Goal: Information Seeking & Learning: Find specific page/section

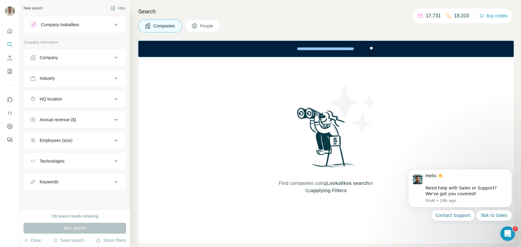
click at [99, 58] on div "Company" at bounding box center [71, 58] width 82 height 6
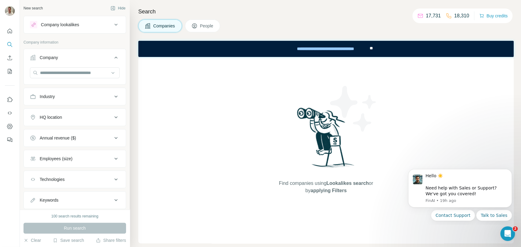
click at [114, 57] on icon at bounding box center [115, 58] width 3 height 2
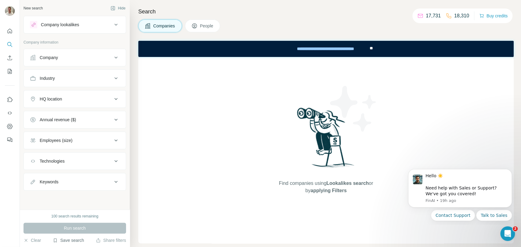
click at [72, 242] on button "Save search" at bounding box center [68, 241] width 31 height 6
click at [84, 231] on div "View my saved searches" at bounding box center [85, 230] width 64 height 12
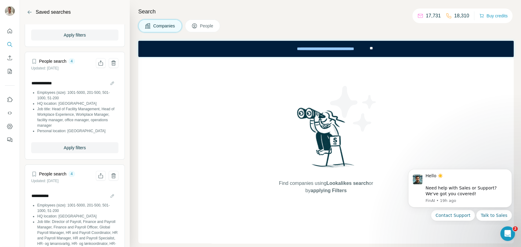
scroll to position [237, 0]
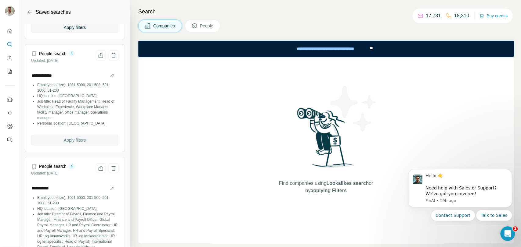
click at [77, 137] on span "Apply filters" at bounding box center [75, 140] width 22 height 6
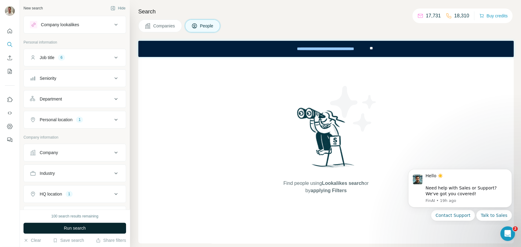
click at [79, 228] on span "Run search" at bounding box center [75, 228] width 22 height 6
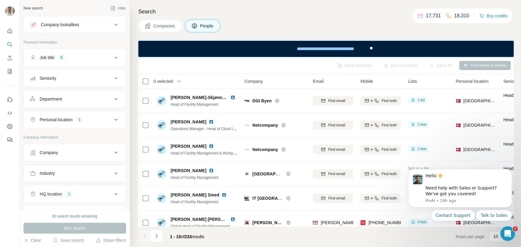
click at [166, 29] on button "Companies" at bounding box center [160, 26] width 44 height 13
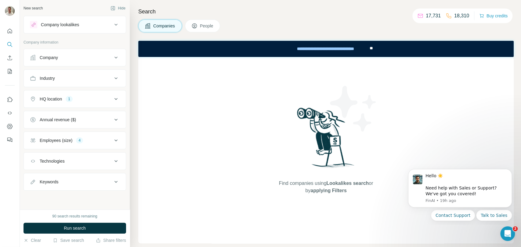
click at [207, 25] on span "People" at bounding box center [207, 26] width 14 height 6
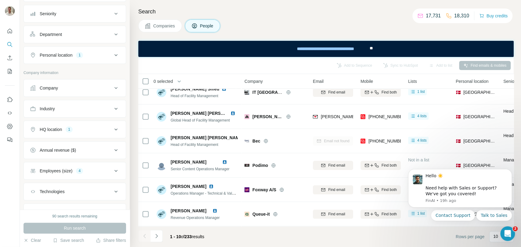
scroll to position [136, 0]
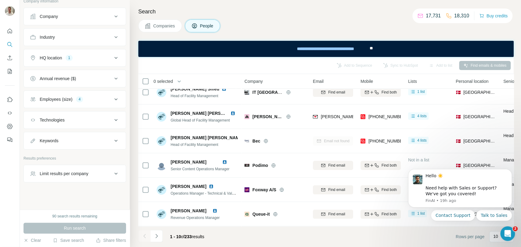
click at [94, 178] on button "Limit results per company" at bounding box center [75, 174] width 102 height 15
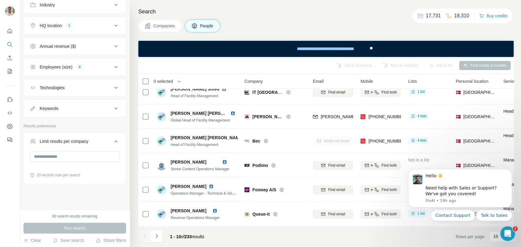
scroll to position [171, 0]
click at [88, 137] on div "Limit results per company" at bounding box center [64, 140] width 49 height 6
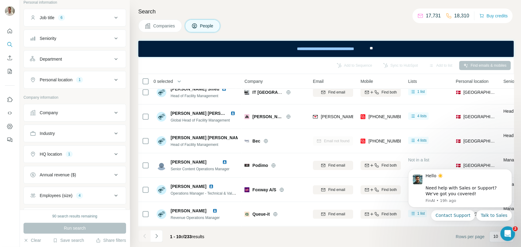
scroll to position [0, 0]
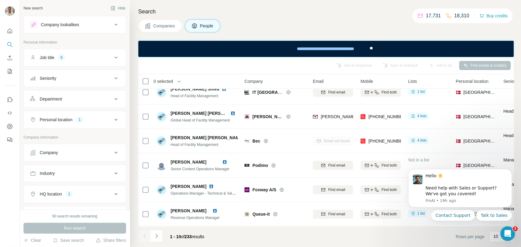
click at [94, 53] on button "Job title 6" at bounding box center [75, 57] width 102 height 15
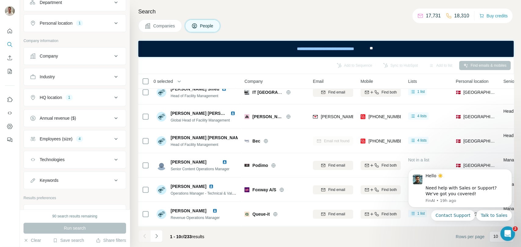
scroll to position [169, 0]
click at [94, 140] on div "Employees (size) 4" at bounding box center [71, 138] width 82 height 6
click at [35, 185] on icon at bounding box center [34, 186] width 6 height 6
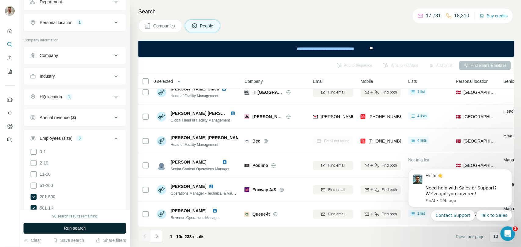
click at [73, 229] on span "Run search" at bounding box center [75, 228] width 22 height 6
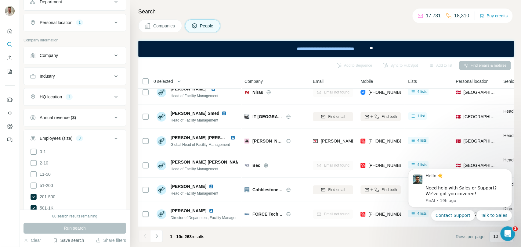
click at [77, 240] on button "Save search" at bounding box center [68, 241] width 31 height 6
click at [83, 232] on div "View my saved searches" at bounding box center [85, 230] width 64 height 12
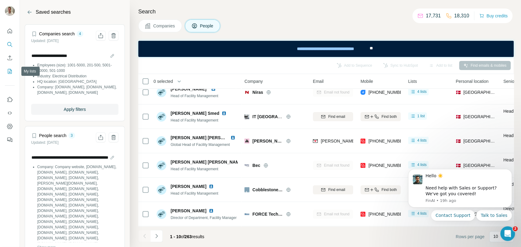
click at [9, 74] on icon "My lists" at bounding box center [10, 71] width 4 height 5
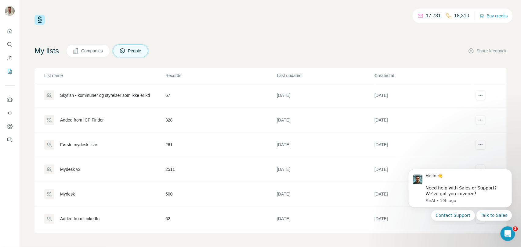
click at [72, 170] on div "Mydesk v2" at bounding box center [70, 170] width 20 height 6
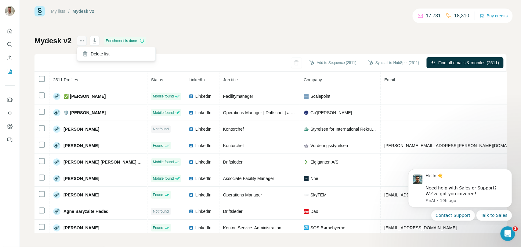
click at [81, 38] on icon "actions" at bounding box center [82, 41] width 6 height 6
click at [227, 25] on div "My lists / Mydesk v2 17,731 18,310 Buy credits Mydesk v2 Enrichment is done Add…" at bounding box center [270, 119] width 472 height 227
click at [11, 42] on icon "Search" at bounding box center [10, 44] width 6 height 6
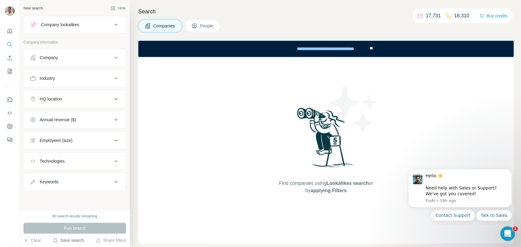
click at [64, 242] on button "Save search" at bounding box center [68, 241] width 31 height 6
click at [81, 230] on div "View my saved searches" at bounding box center [85, 230] width 64 height 12
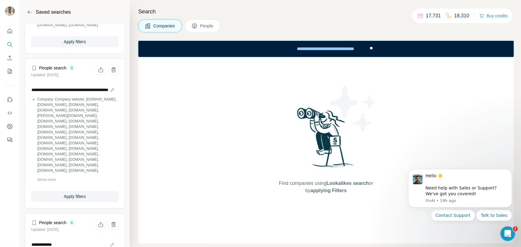
scroll to position [169, 0]
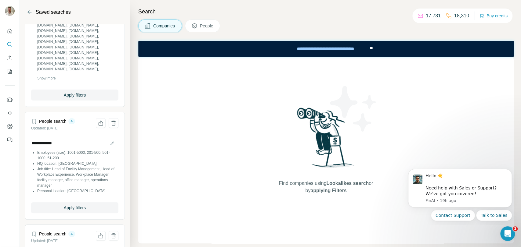
click at [67, 201] on div "**********" at bounding box center [74, 167] width 87 height 71
click at [70, 207] on span "Apply filters" at bounding box center [75, 208] width 22 height 6
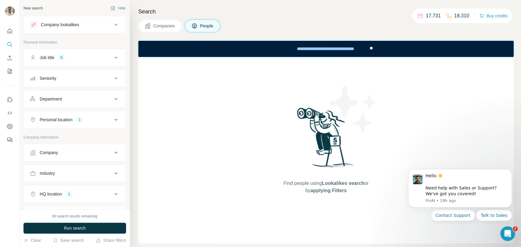
click at [81, 57] on div "Job title 6" at bounding box center [71, 58] width 82 height 6
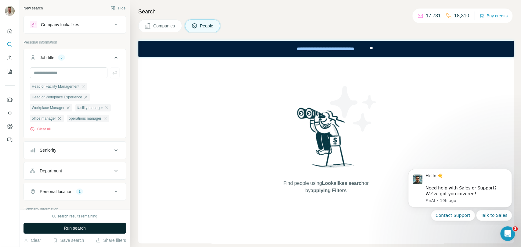
click at [77, 225] on span "Run search" at bounding box center [75, 228] width 22 height 6
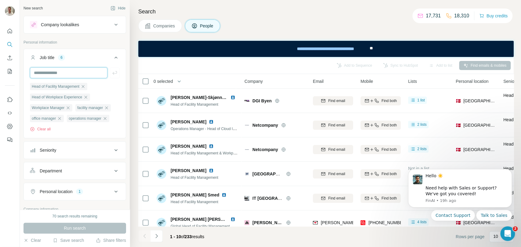
drag, startPoint x: 120, startPoint y: 72, endPoint x: 87, endPoint y: 70, distance: 32.7
click at [87, 70] on input "text" at bounding box center [69, 72] width 78 height 11
type input "**********"
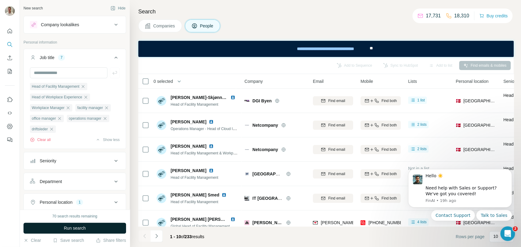
click at [78, 226] on span "Run search" at bounding box center [75, 228] width 22 height 6
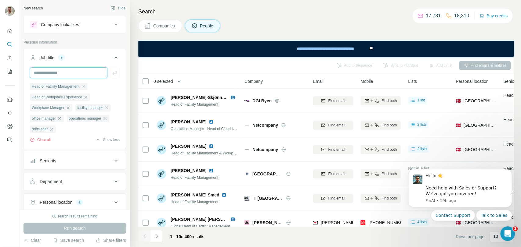
click at [58, 74] on input "text" at bounding box center [69, 72] width 78 height 11
type input "**********"
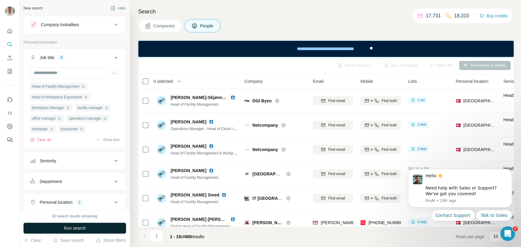
click at [113, 228] on button "Run search" at bounding box center [74, 228] width 103 height 11
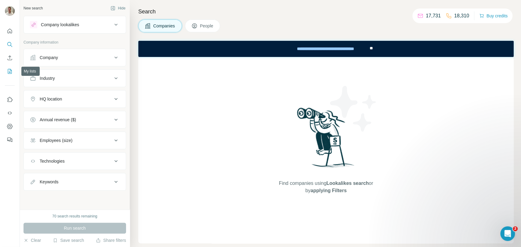
click at [13, 71] on icon "My lists" at bounding box center [10, 71] width 6 height 6
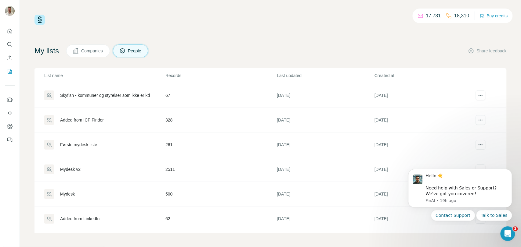
click at [73, 168] on div "Mydesk v2" at bounding box center [70, 170] width 20 height 6
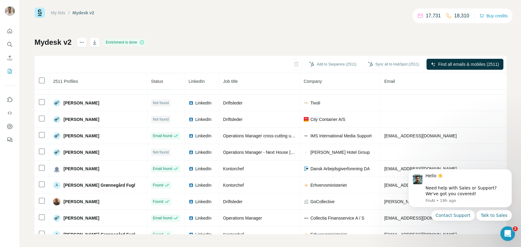
scroll to position [9, 0]
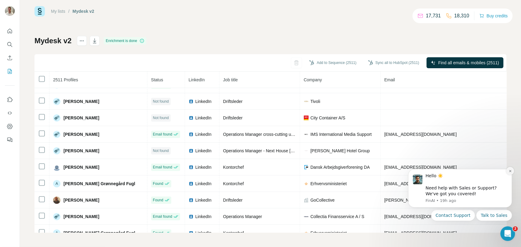
click at [510, 172] on icon "Dismiss notification" at bounding box center [509, 171] width 3 height 3
click at [510, 171] on icon "Dismiss notification" at bounding box center [509, 171] width 3 height 3
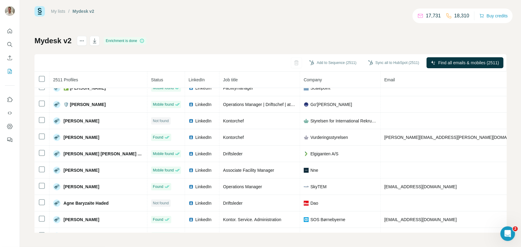
scroll to position [0, 0]
